Goal: Task Accomplishment & Management: Manage account settings

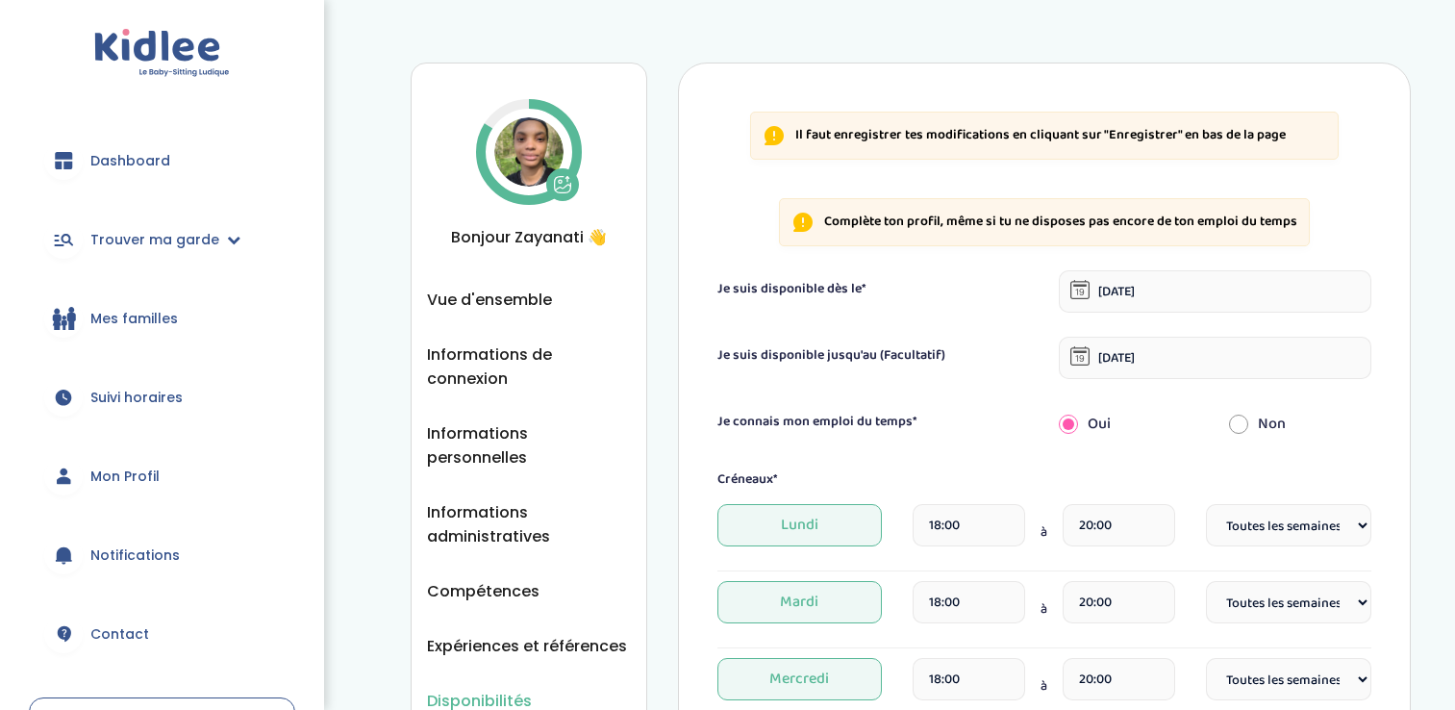
select select "1"
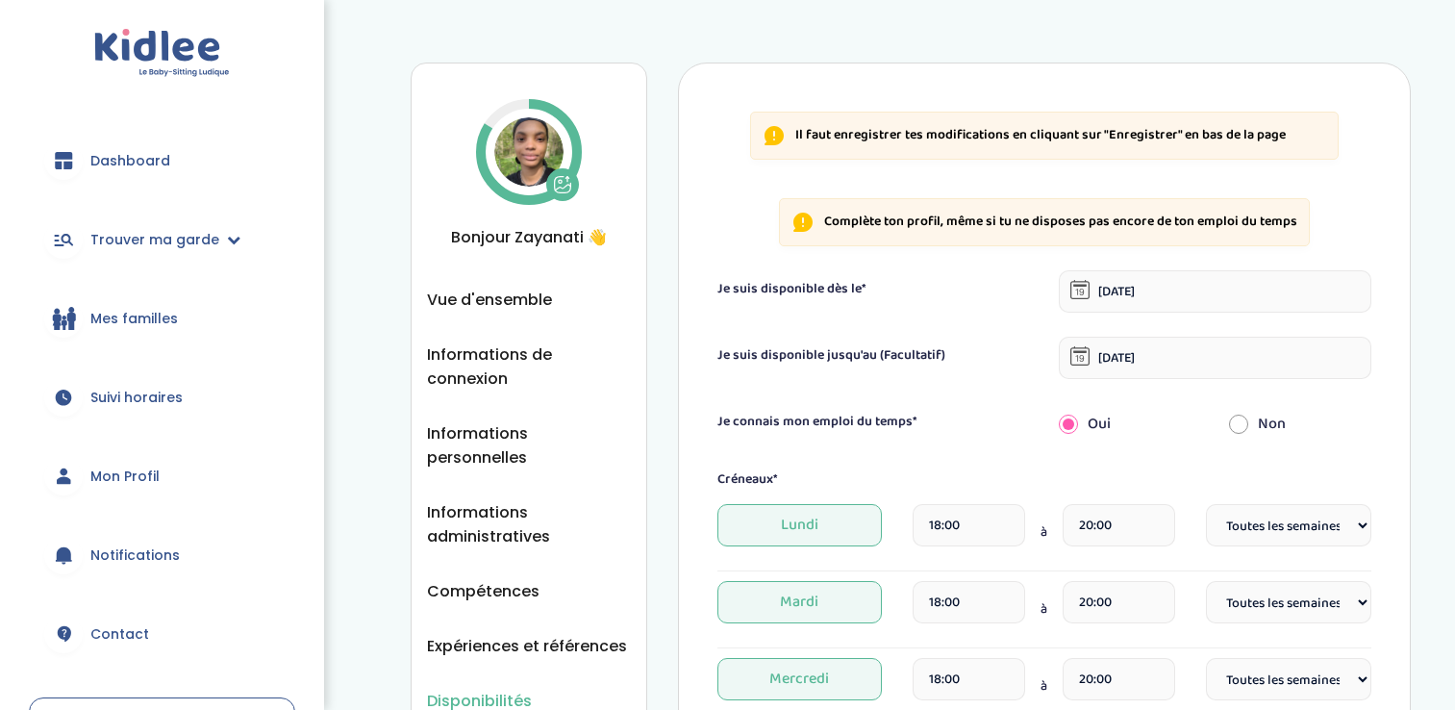
select select "1"
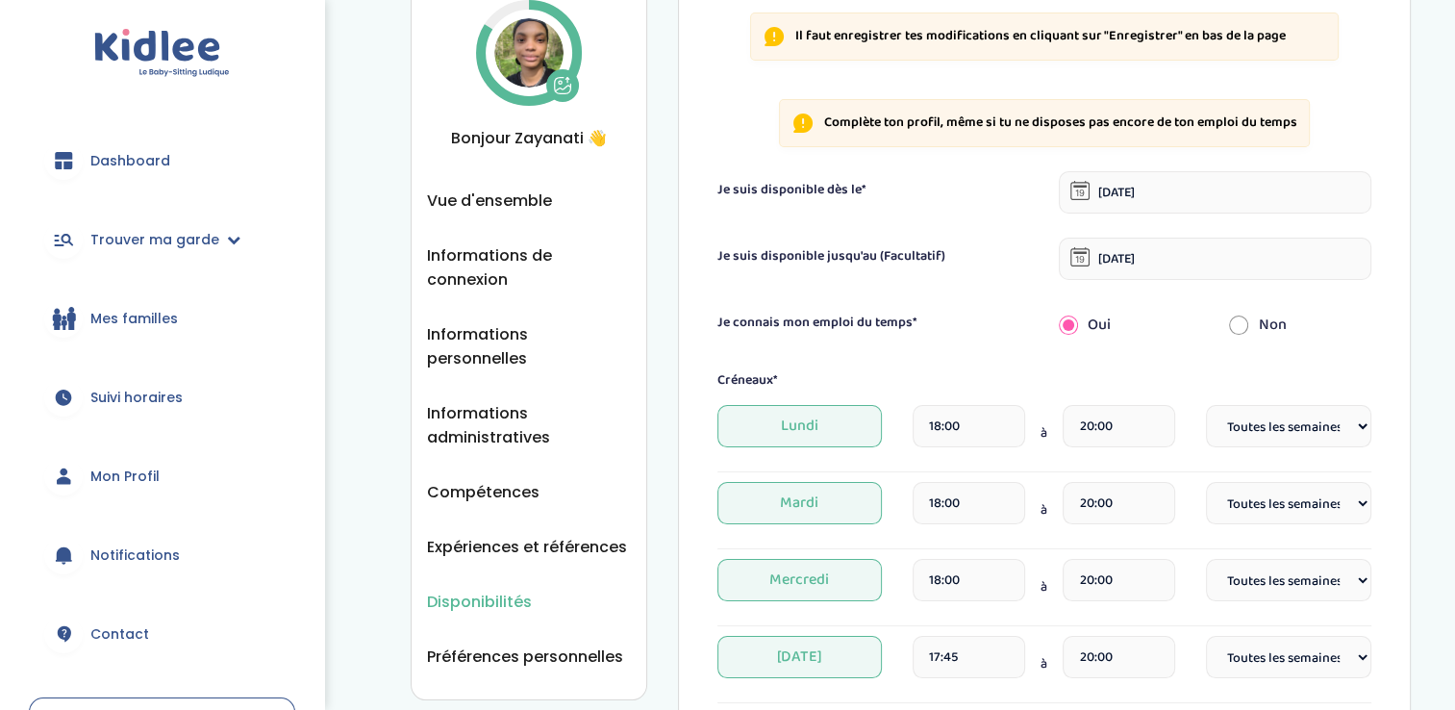
click at [133, 151] on span "Dashboard" at bounding box center [130, 161] width 80 height 20
